Goal: Find specific page/section: Find specific page/section

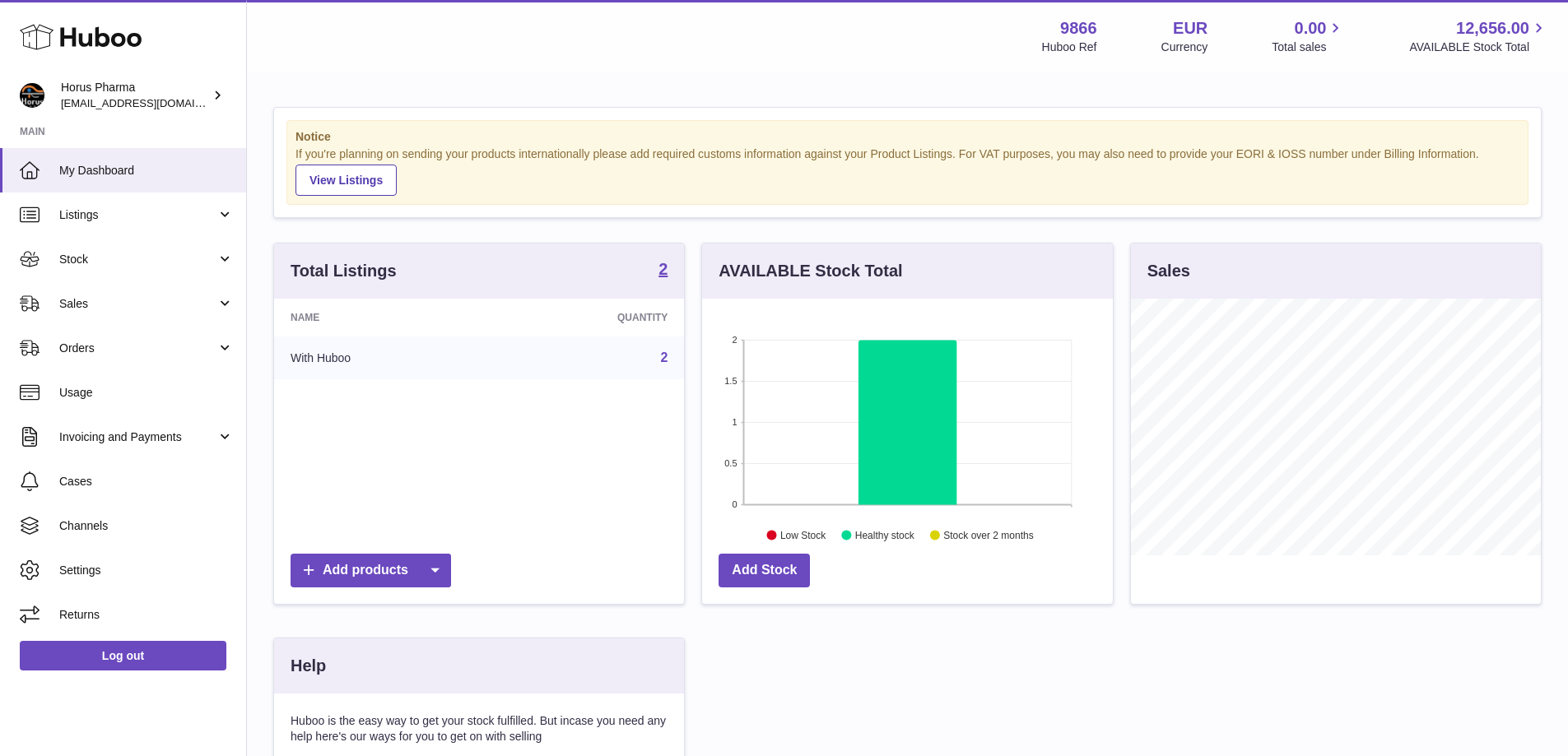
scroll to position [257, 411]
click at [203, 301] on span "Sales" at bounding box center [138, 304] width 157 height 16
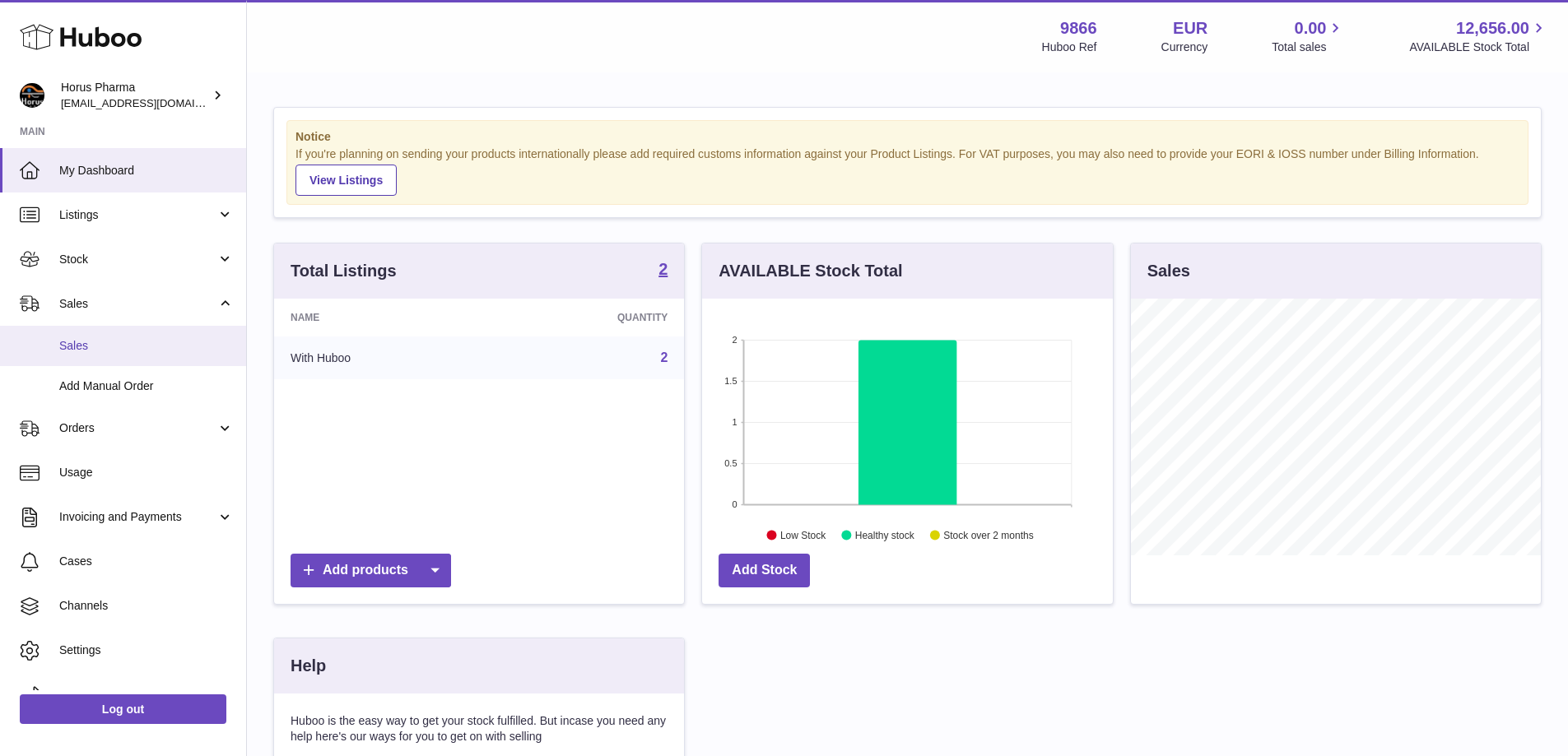
click at [153, 346] on span "Sales" at bounding box center [147, 346] width 175 height 16
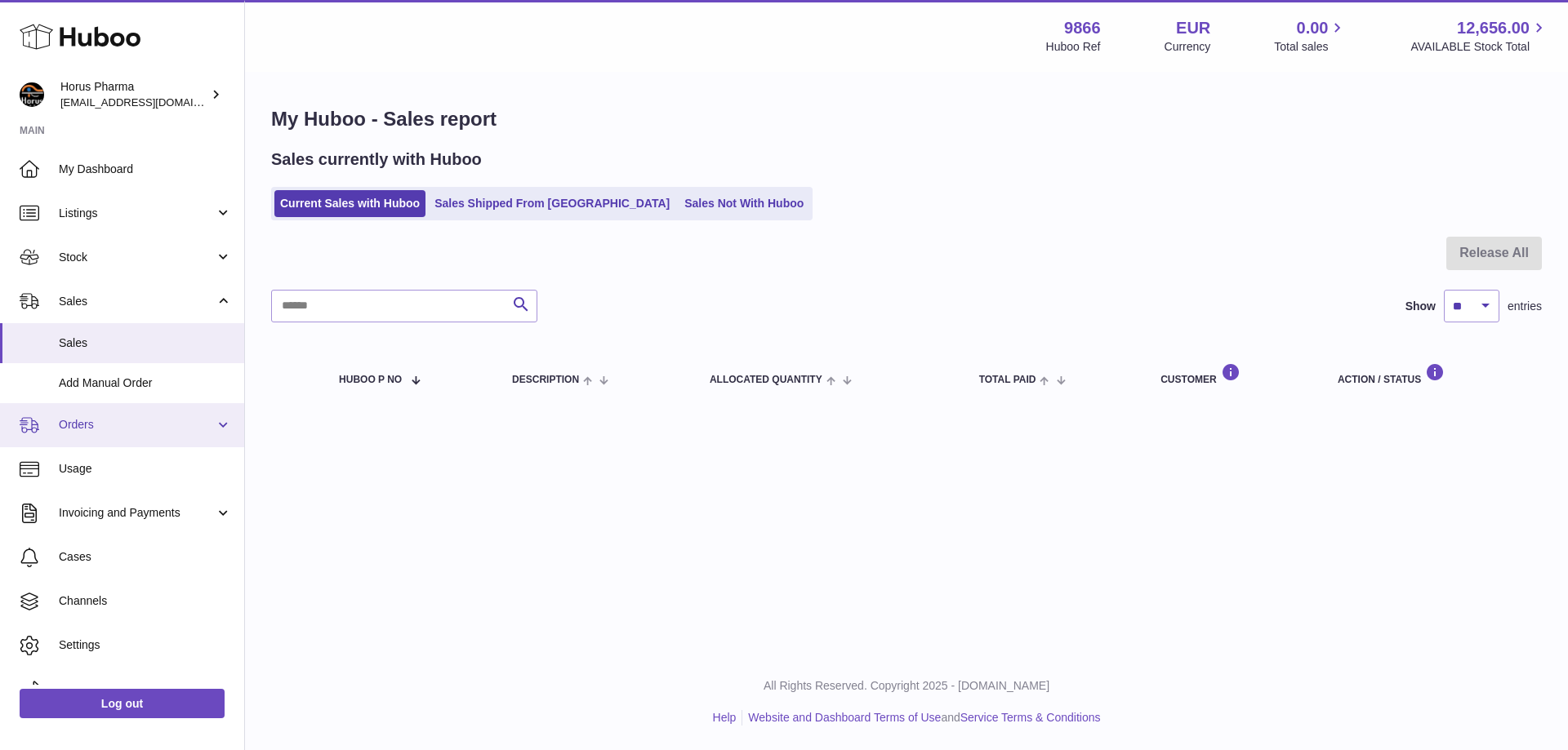
click at [126, 403] on link "Orders" at bounding box center [122, 425] width 244 height 44
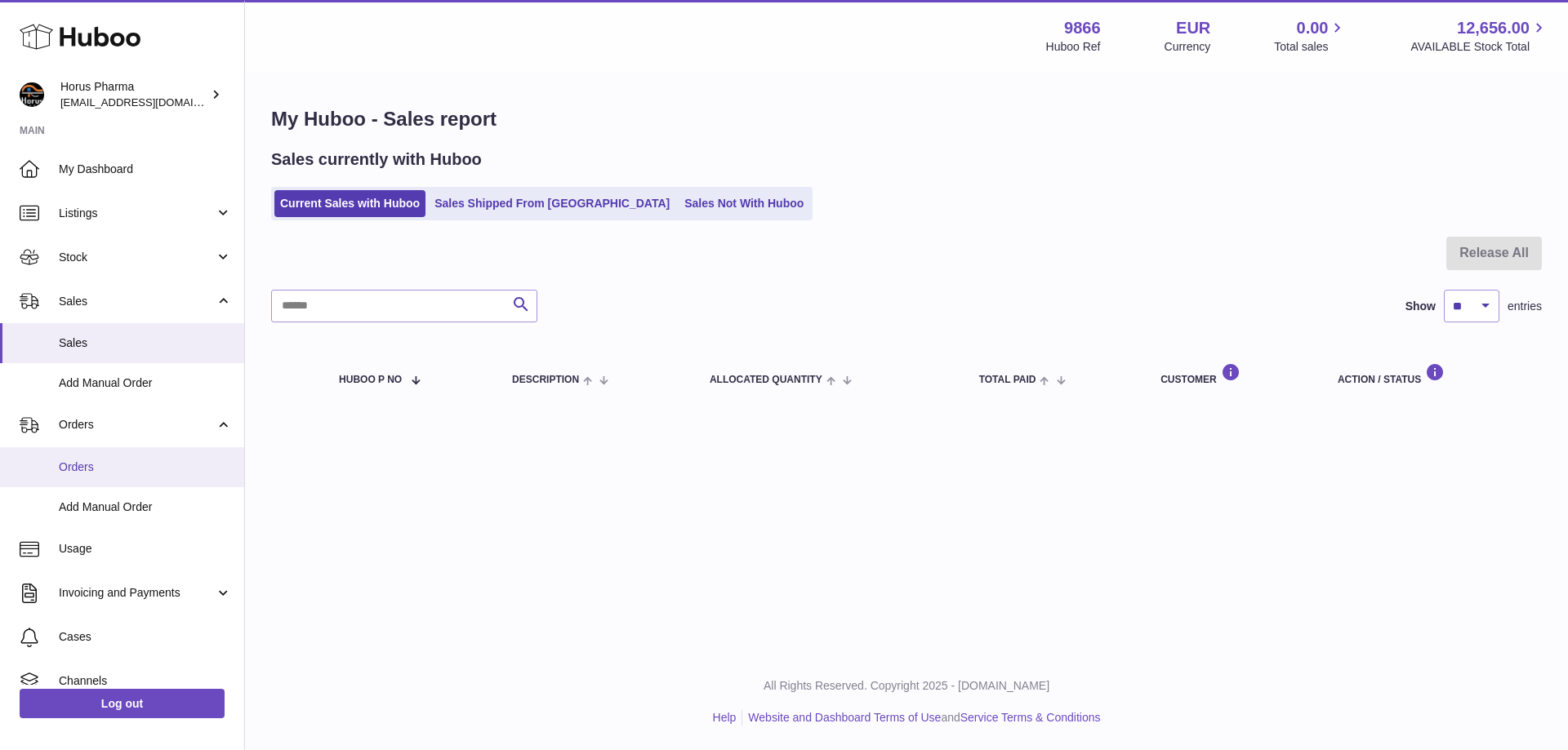
click at [121, 477] on link "Orders" at bounding box center [122, 468] width 244 height 40
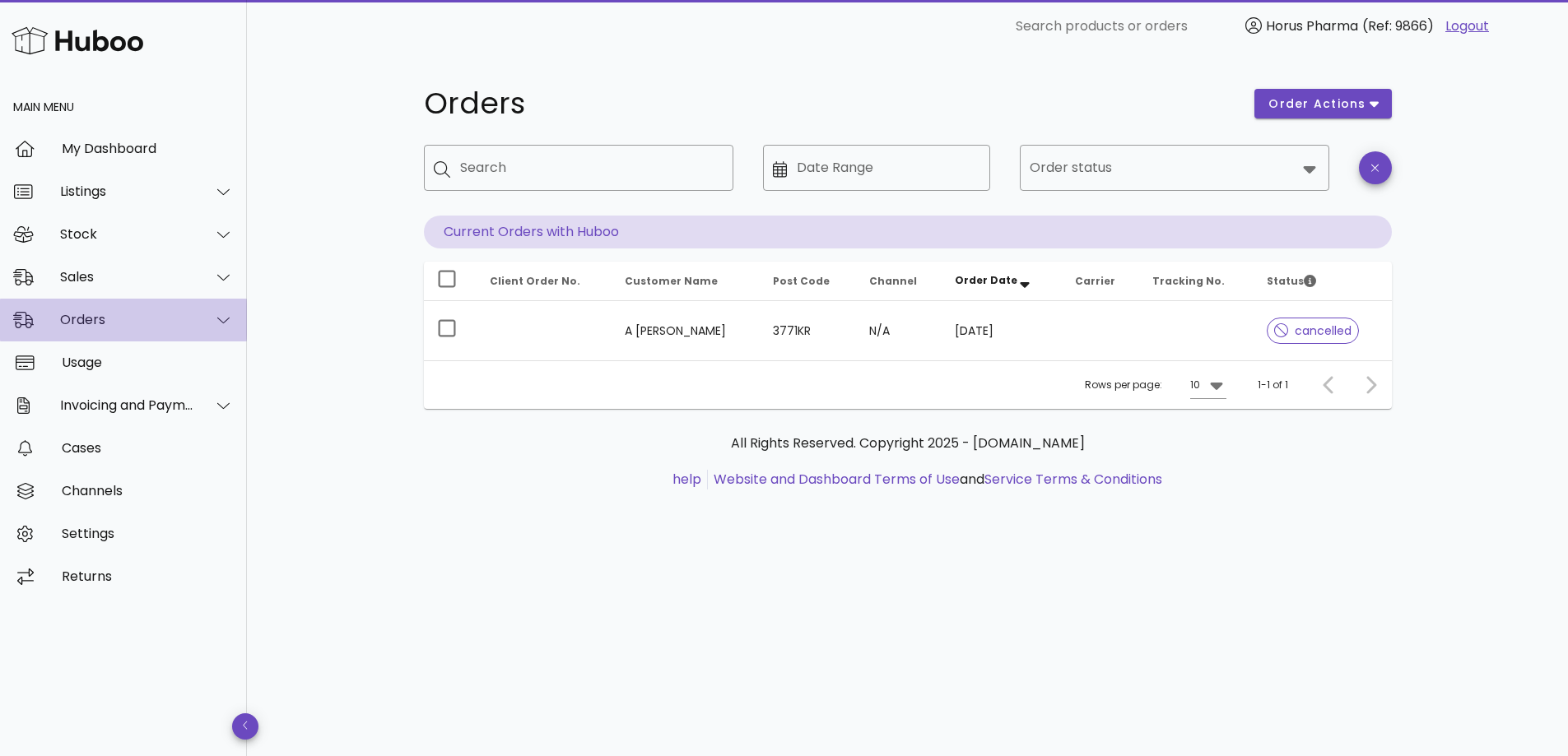
click at [218, 324] on icon at bounding box center [224, 320] width 13 height 15
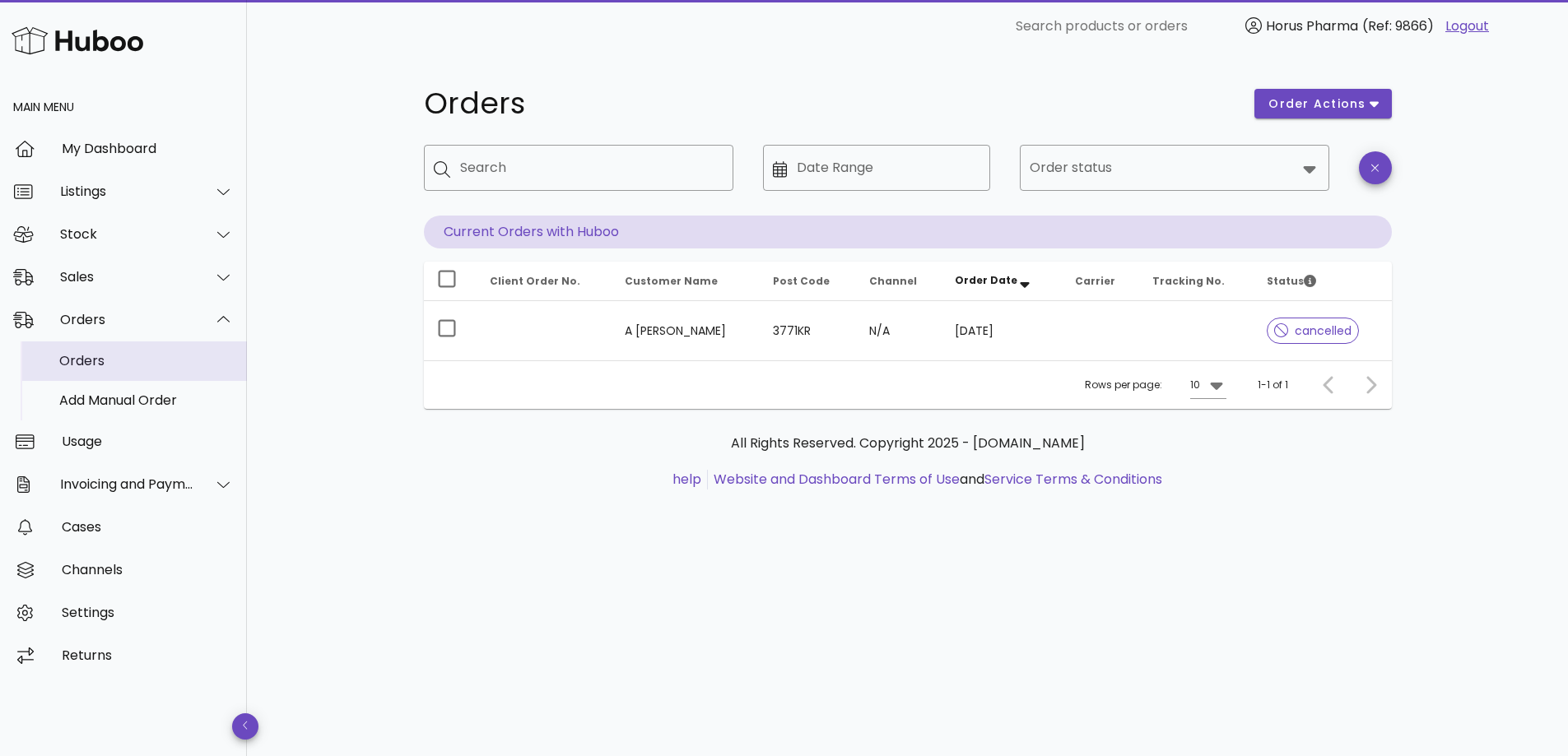
click at [143, 375] on div "Orders" at bounding box center [147, 361] width 175 height 35
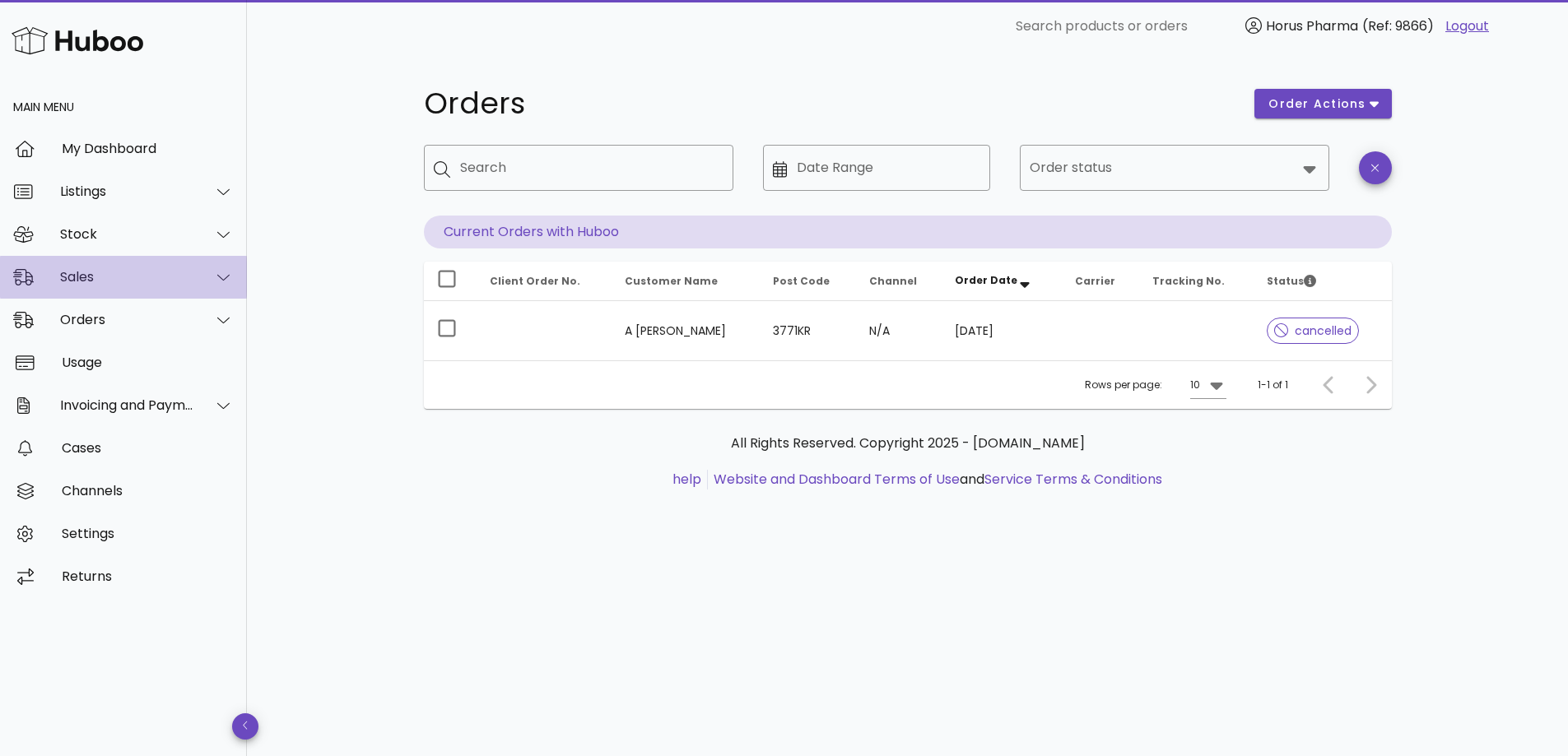
click at [191, 289] on div "Sales" at bounding box center [123, 277] width 247 height 43
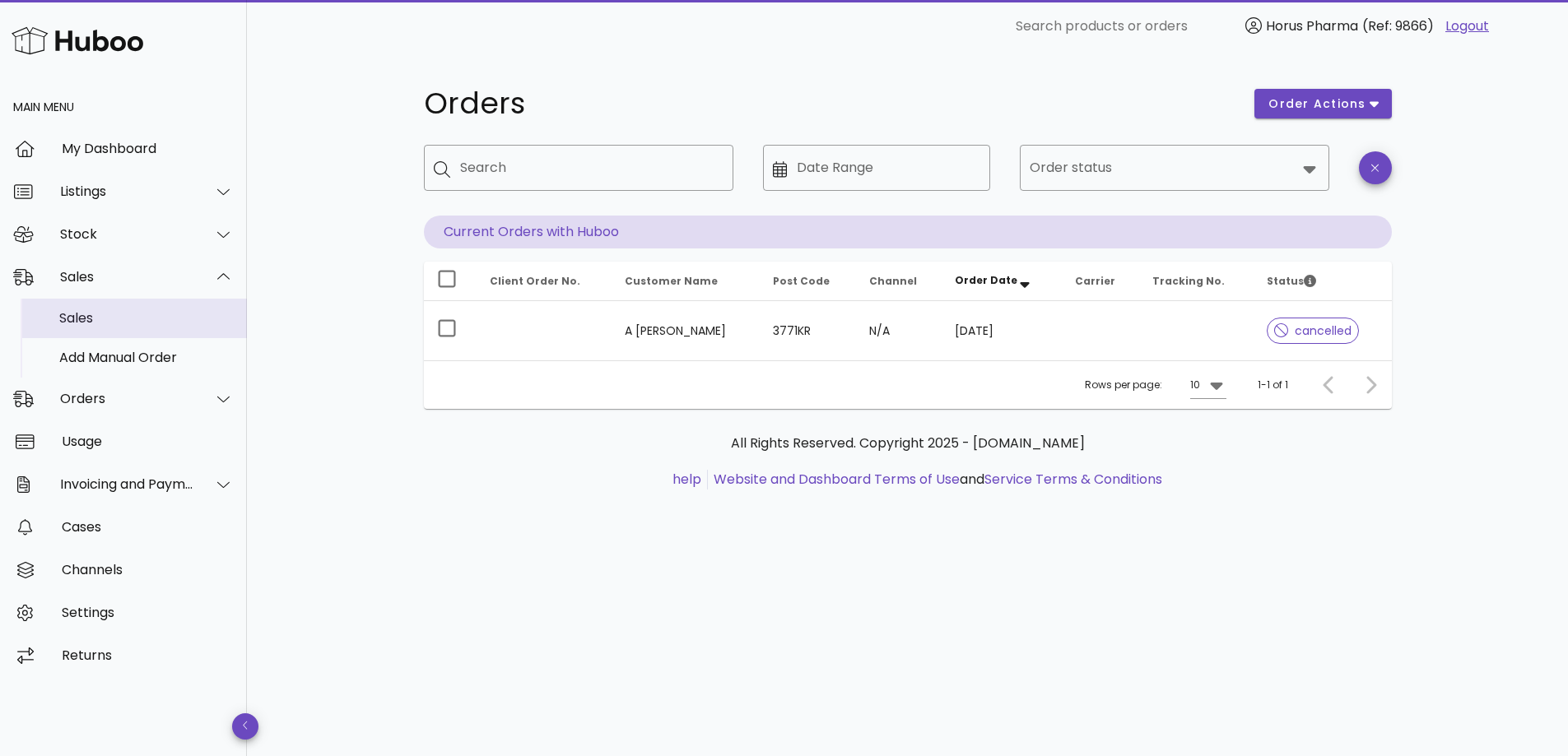
click at [132, 317] on div "Sales" at bounding box center [147, 318] width 175 height 16
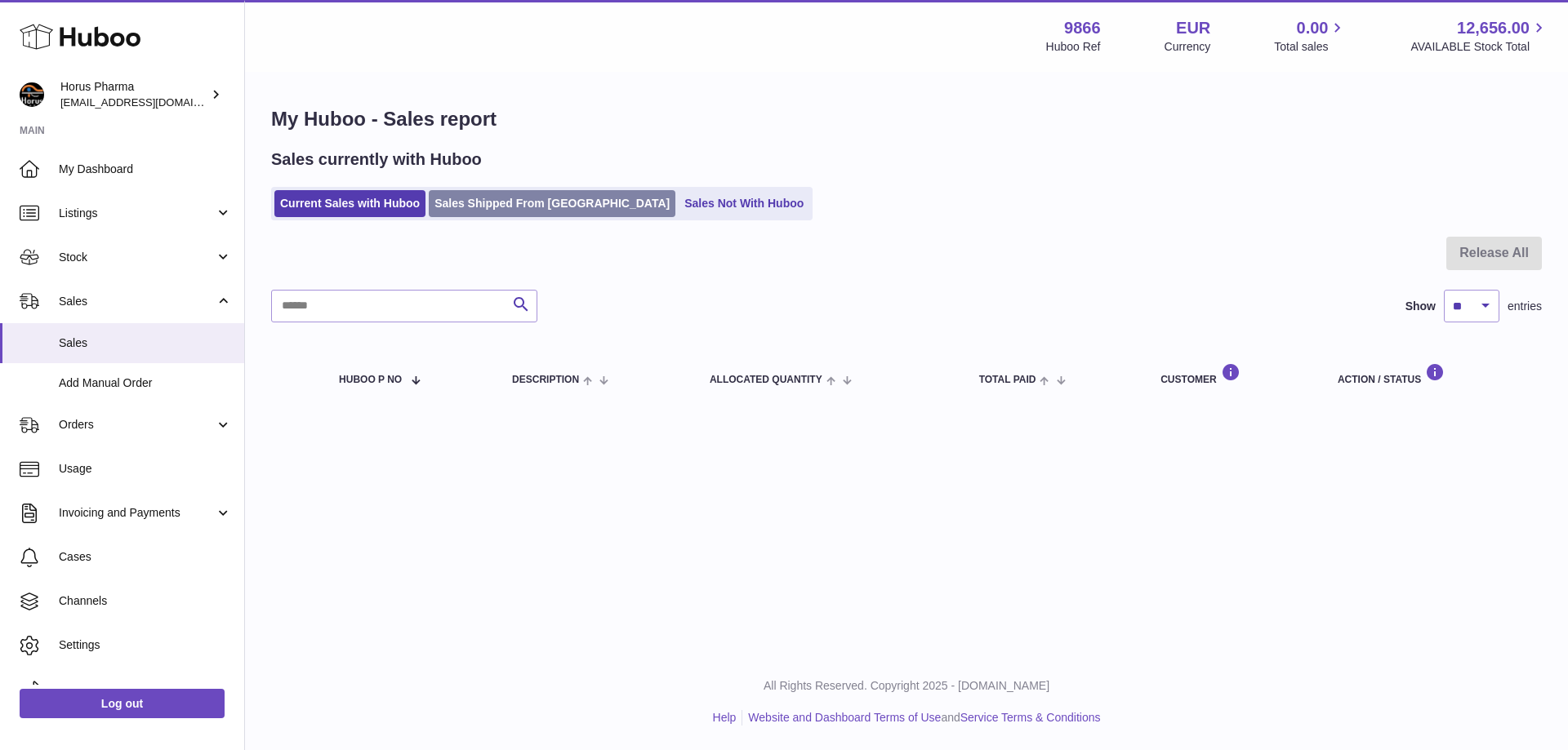
click at [503, 208] on link "Sales Shipped From [GEOGRAPHIC_DATA]" at bounding box center [553, 203] width 247 height 27
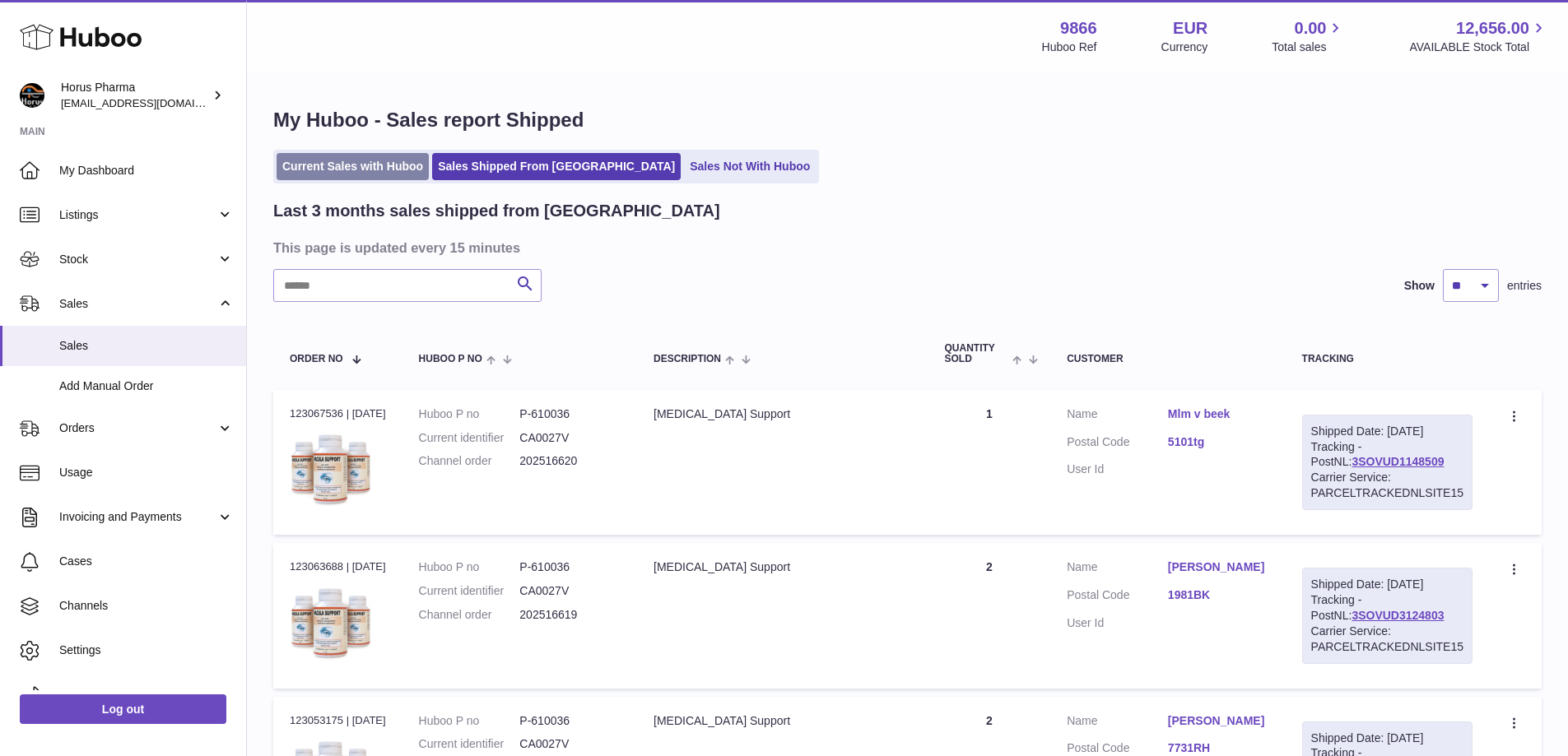
click at [327, 163] on link "Current Sales with Huboo" at bounding box center [353, 167] width 153 height 27
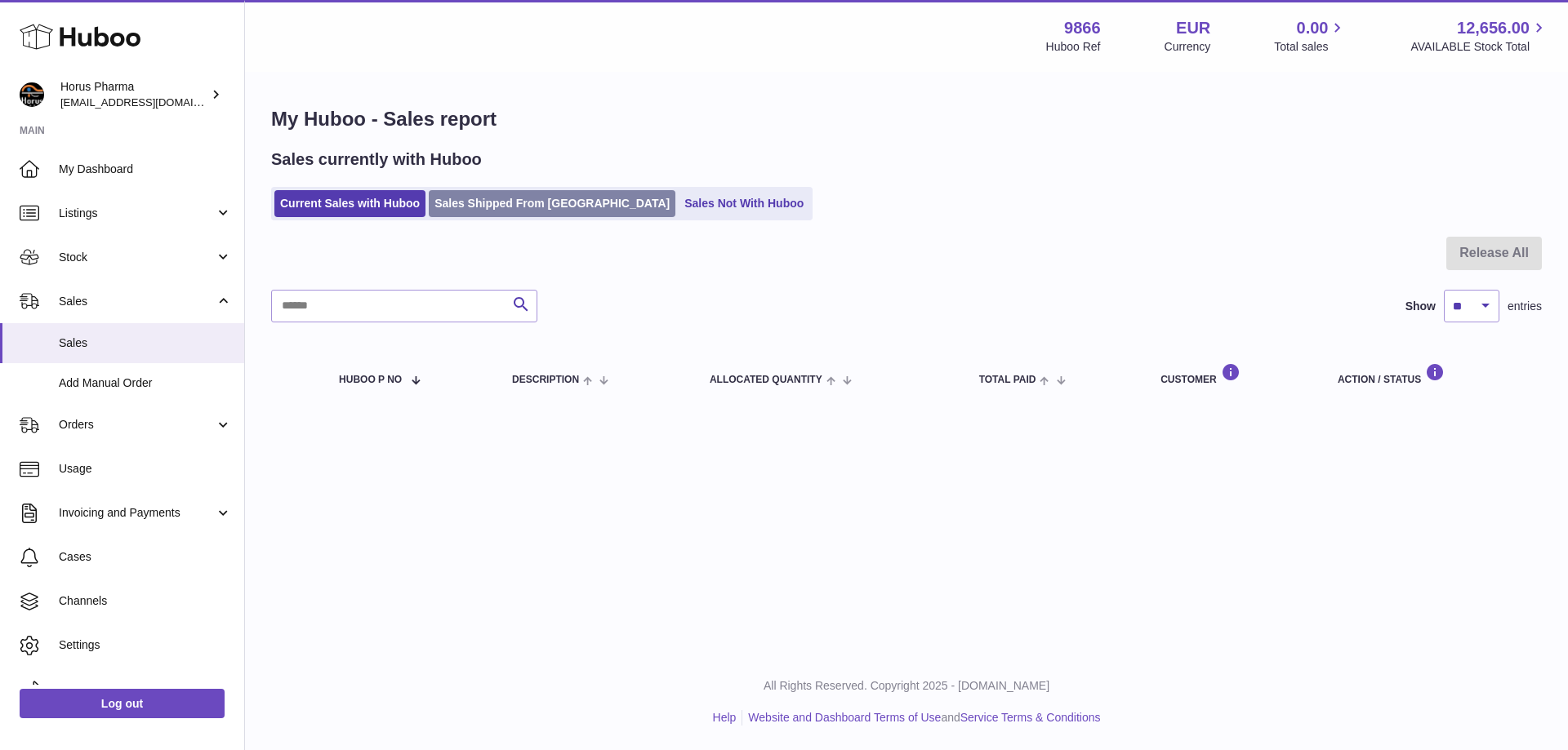
click at [529, 206] on link "Sales Shipped From [GEOGRAPHIC_DATA]" at bounding box center [553, 203] width 247 height 27
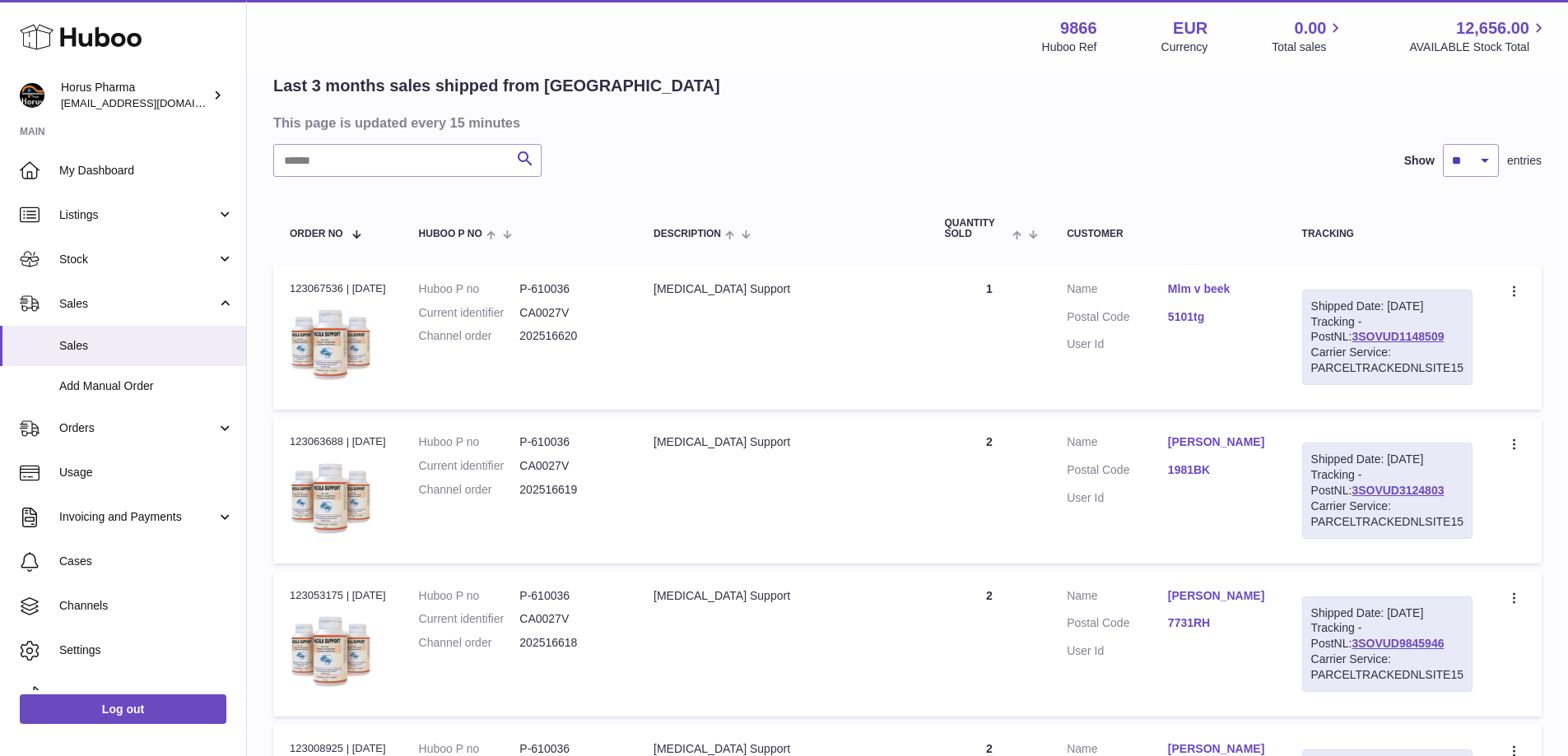
scroll to position [164, 0]
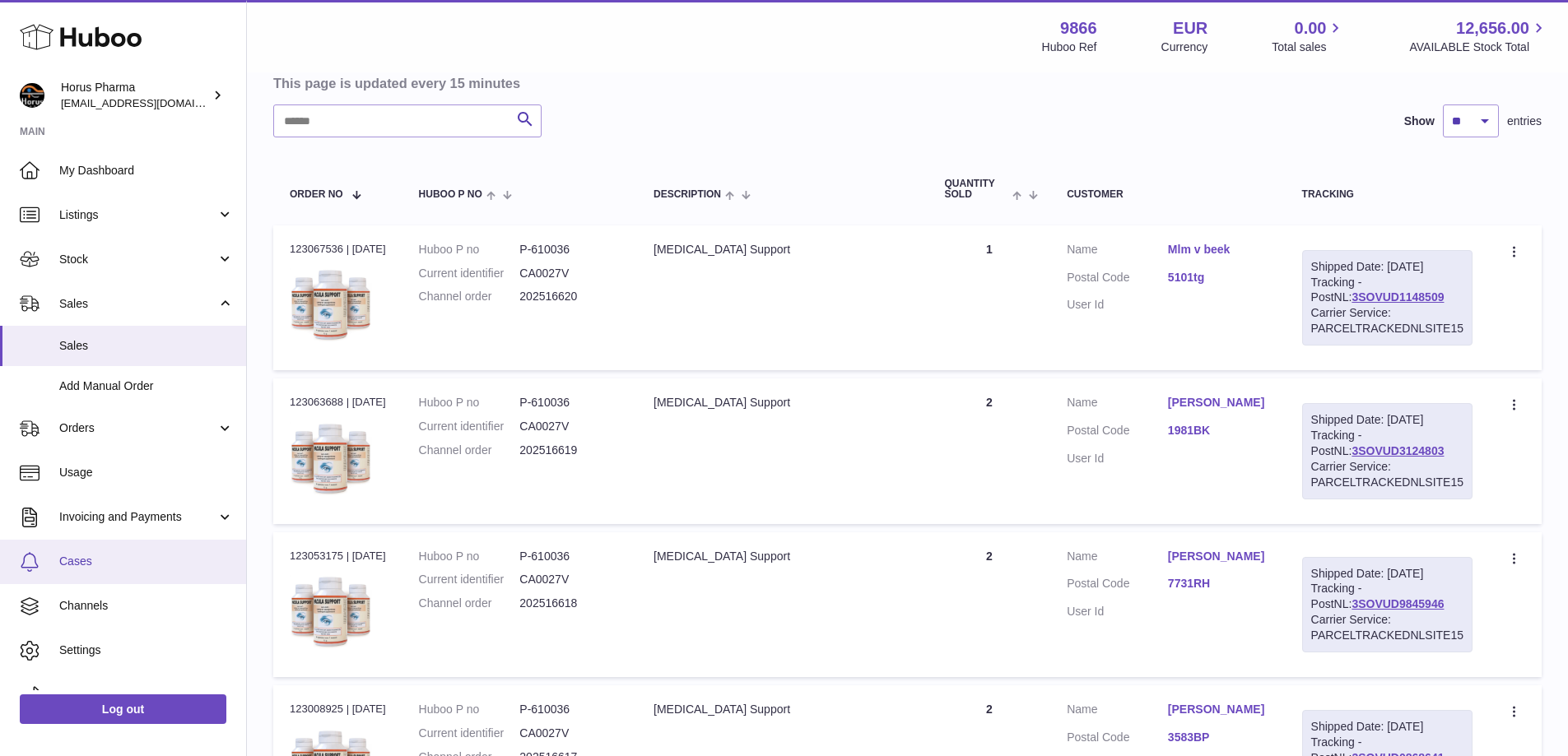
click at [124, 577] on link "Cases" at bounding box center [122, 563] width 246 height 45
